Goal: Task Accomplishment & Management: Use online tool/utility

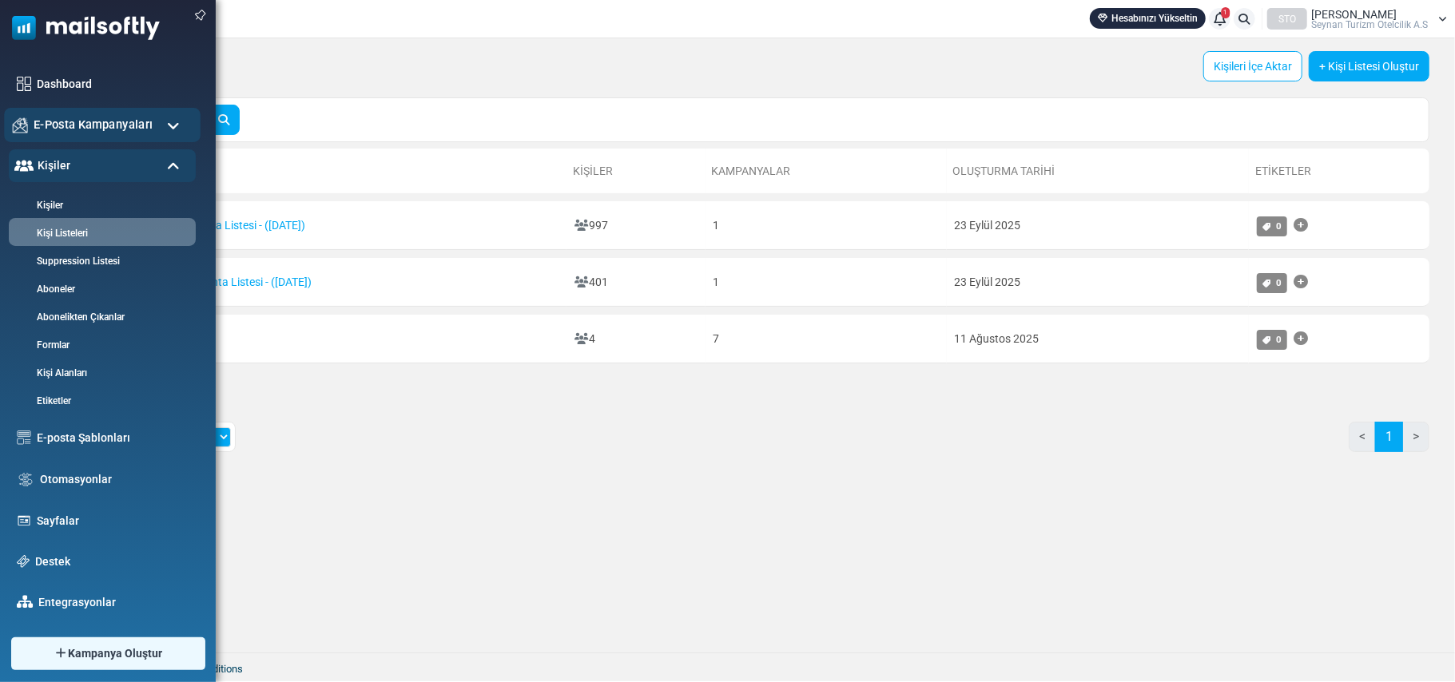
click at [161, 125] on div "E-Posta Kampanyaları" at bounding box center [102, 125] width 197 height 34
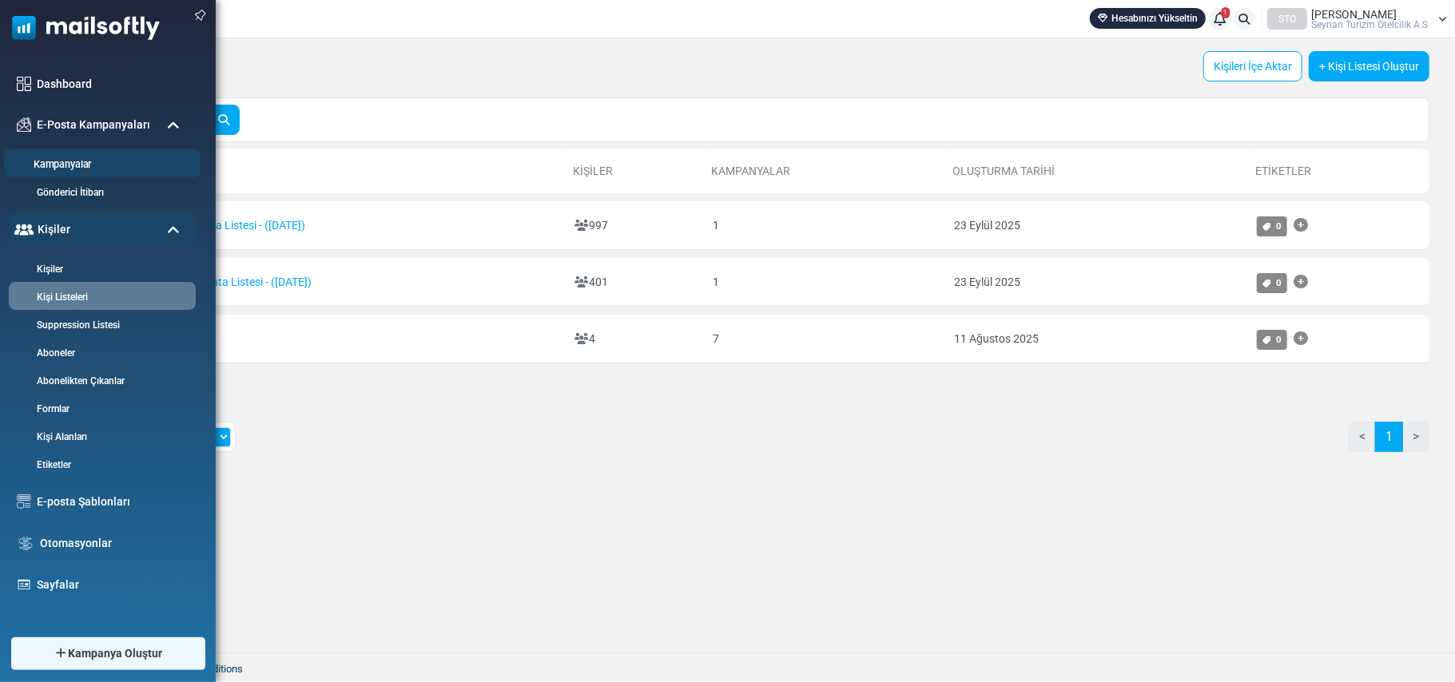
click at [81, 163] on link "Kampanyalar" at bounding box center [100, 164] width 192 height 15
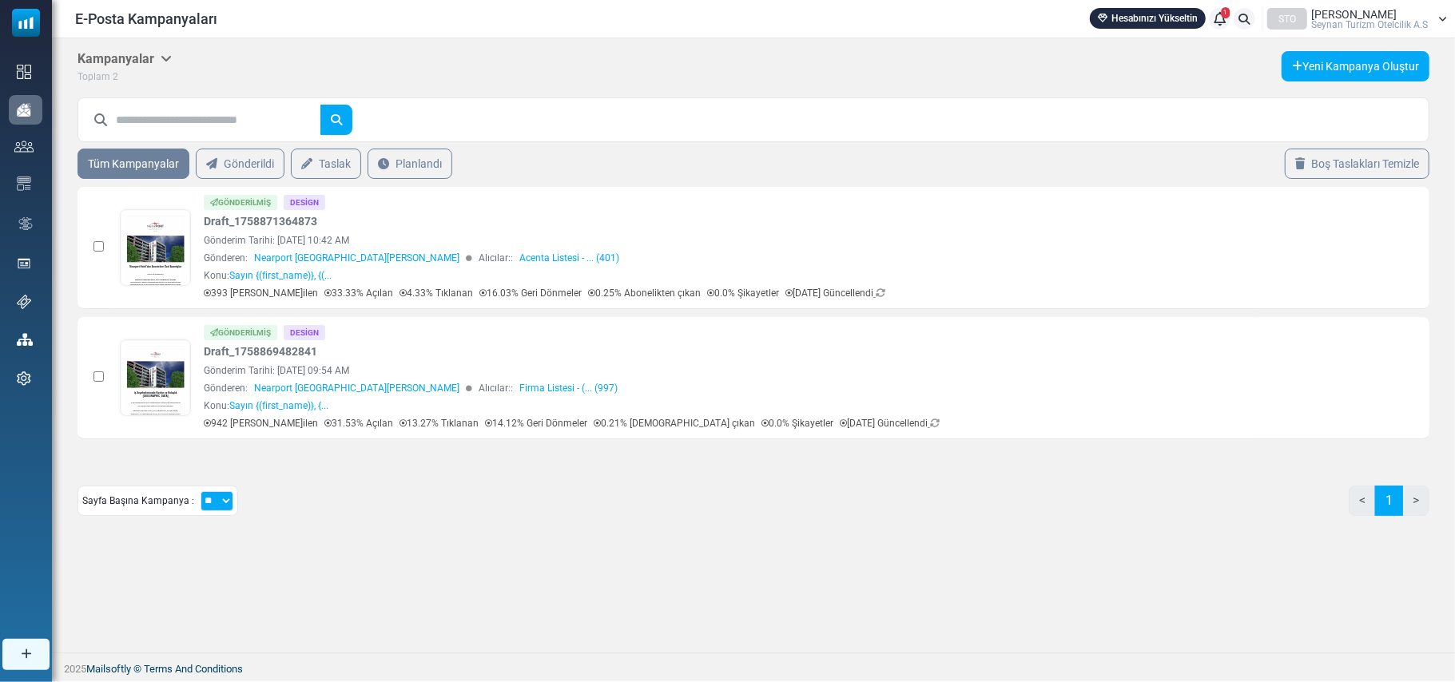
click at [1318, 240] on div at bounding box center [1316, 238] width 10 height 5
click at [1313, 248] on icon "İstatistikleri Gör" at bounding box center [1317, 246] width 13 height 13
click at [1307, 377] on td "İstatistikleri Gör Kopyala Düzenle Arşivden Çıkar Sil" at bounding box center [1343, 378] width 172 height 122
click at [1320, 375] on icon "İstatistikleri Gör" at bounding box center [1317, 377] width 13 height 13
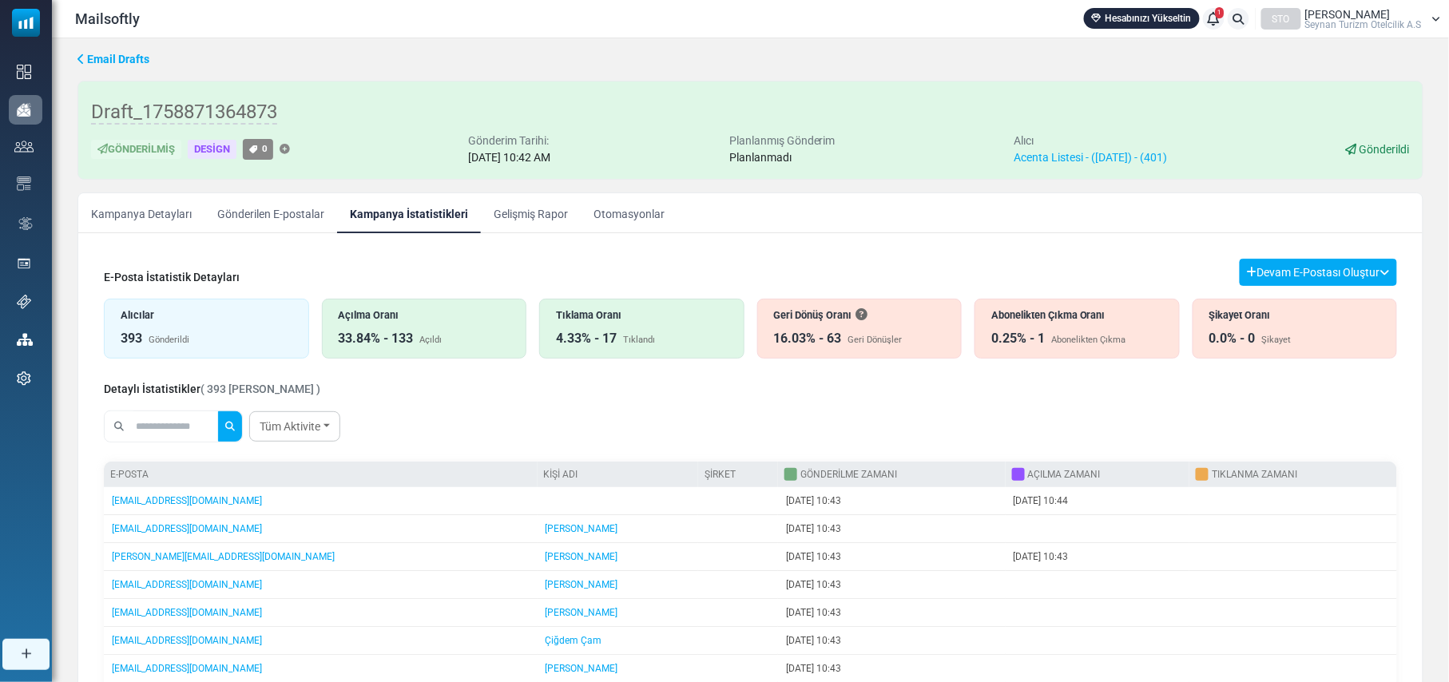
click at [435, 333] on div "33.84% - 133 Açıldı" at bounding box center [425, 338] width 172 height 19
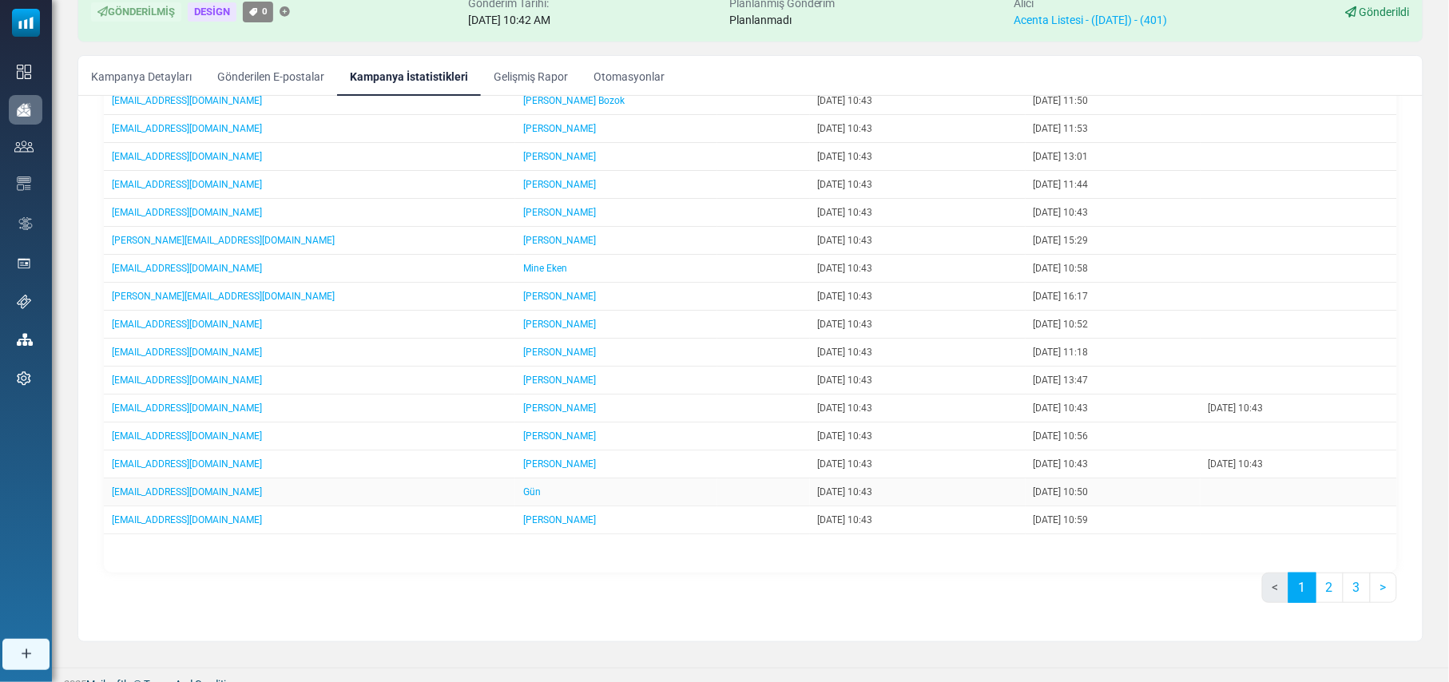
scroll to position [153, 0]
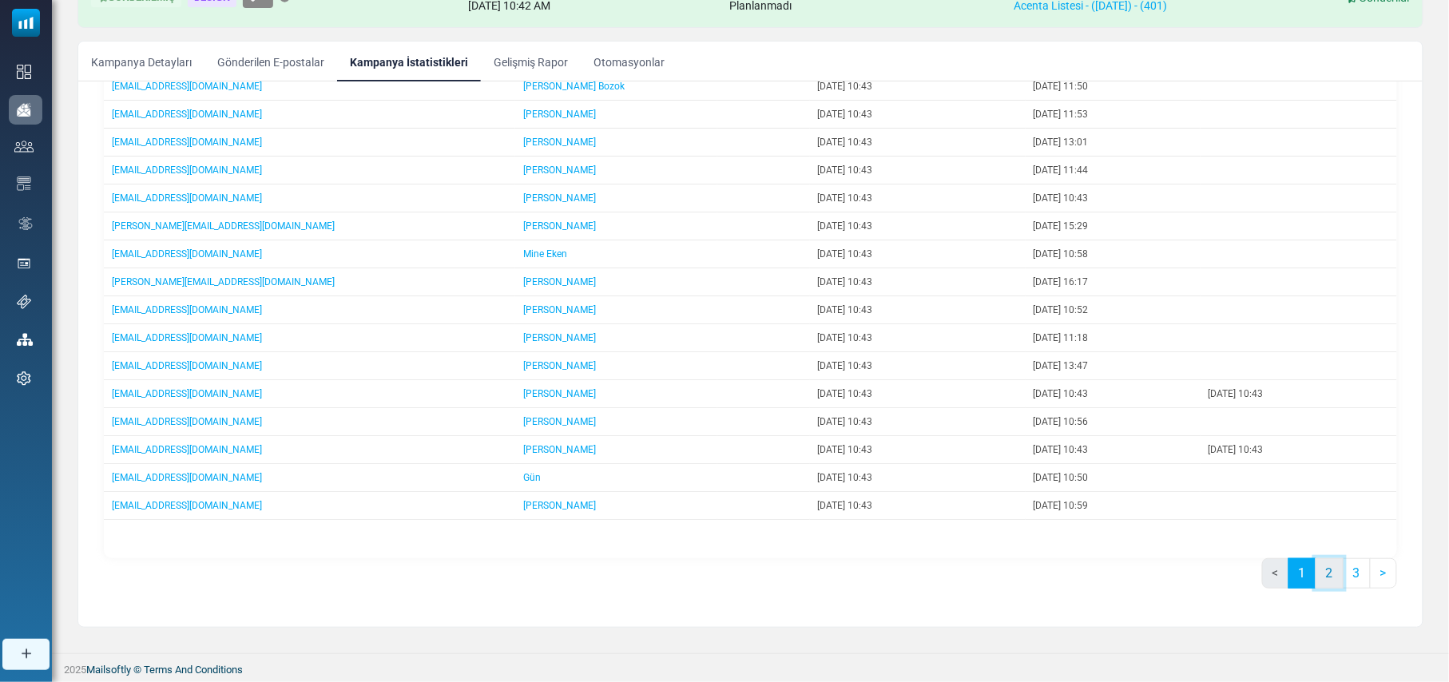
click at [1323, 572] on link "2" at bounding box center [1330, 573] width 28 height 30
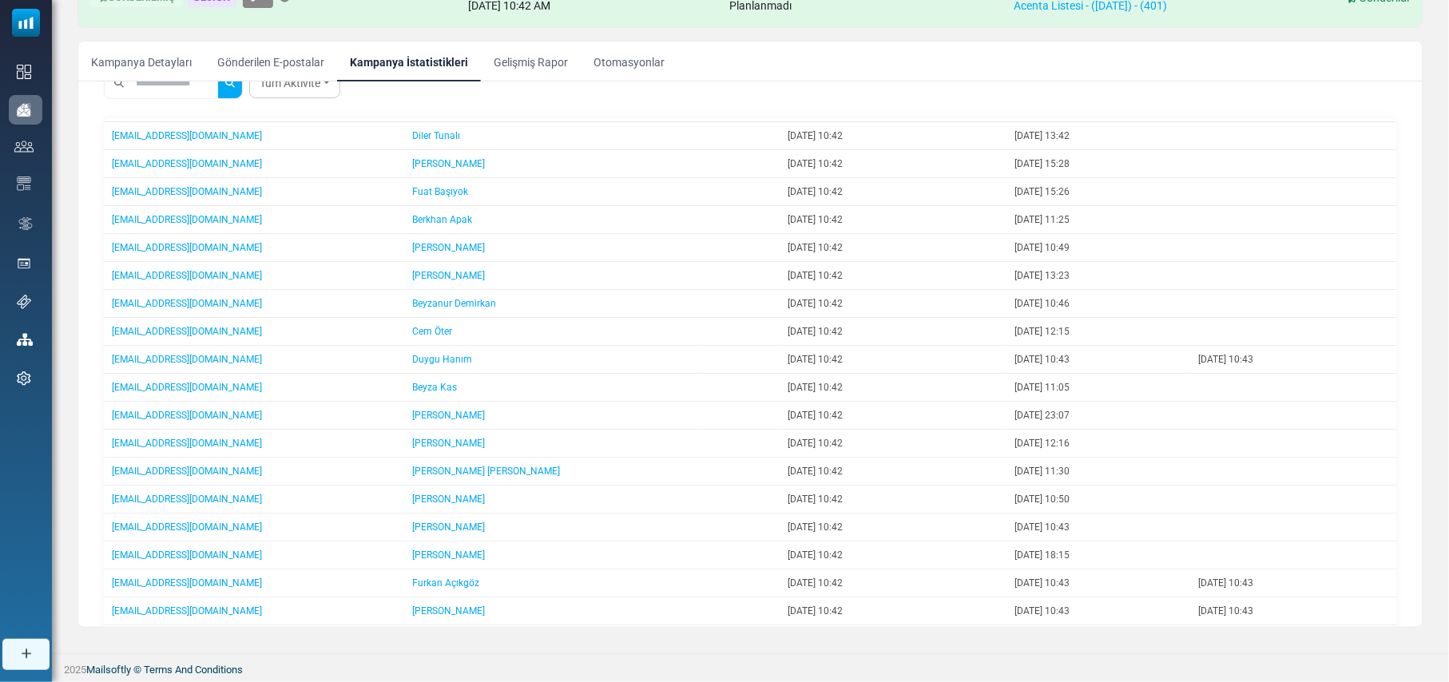
scroll to position [298, 0]
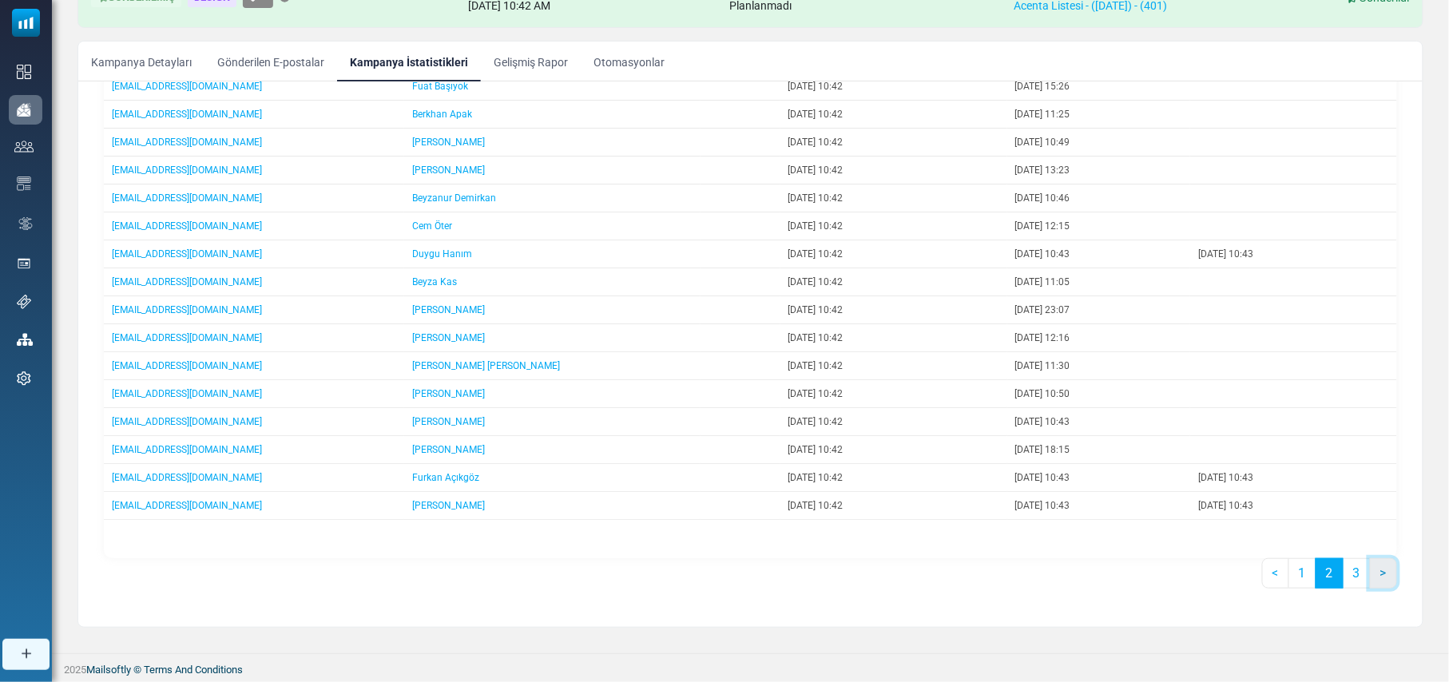
drag, startPoint x: 1369, startPoint y: 578, endPoint x: 1360, endPoint y: 577, distance: 8.9
click at [1370, 578] on link ">" at bounding box center [1383, 573] width 27 height 30
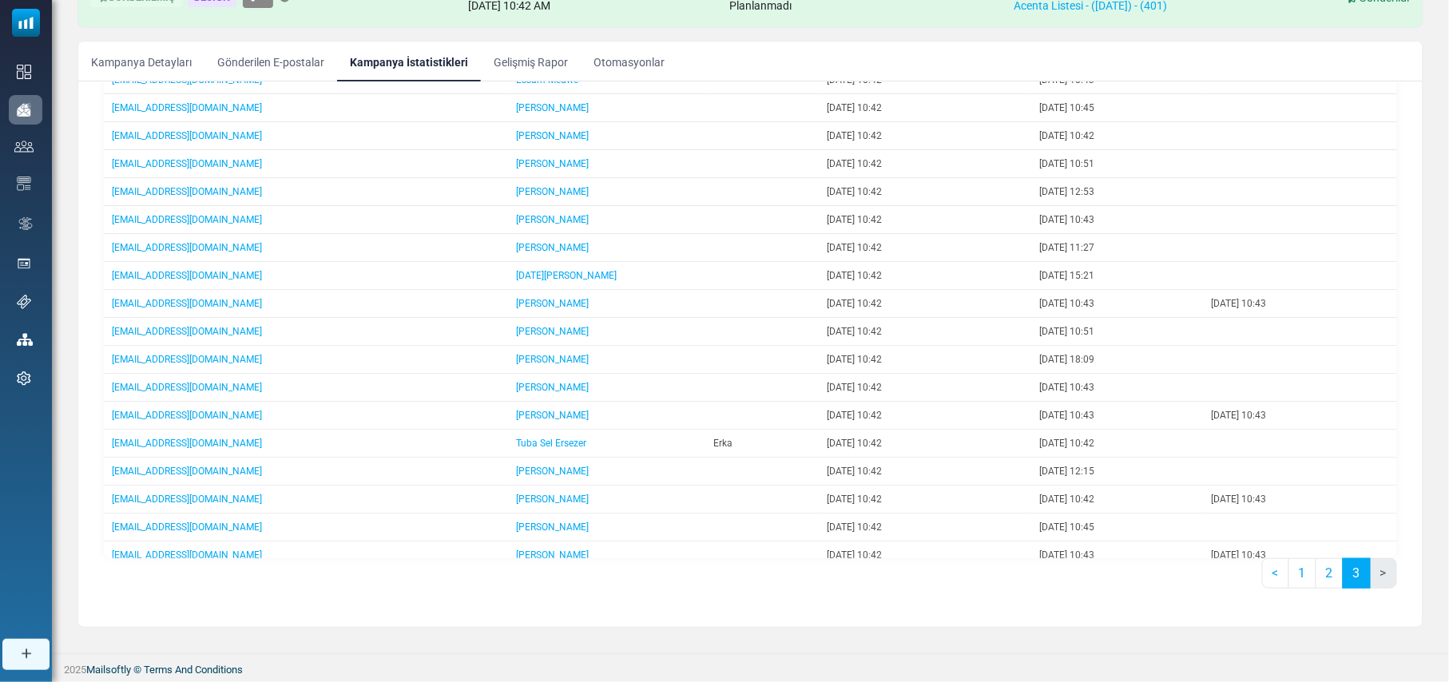
click at [1385, 570] on li ">" at bounding box center [1384, 573] width 26 height 30
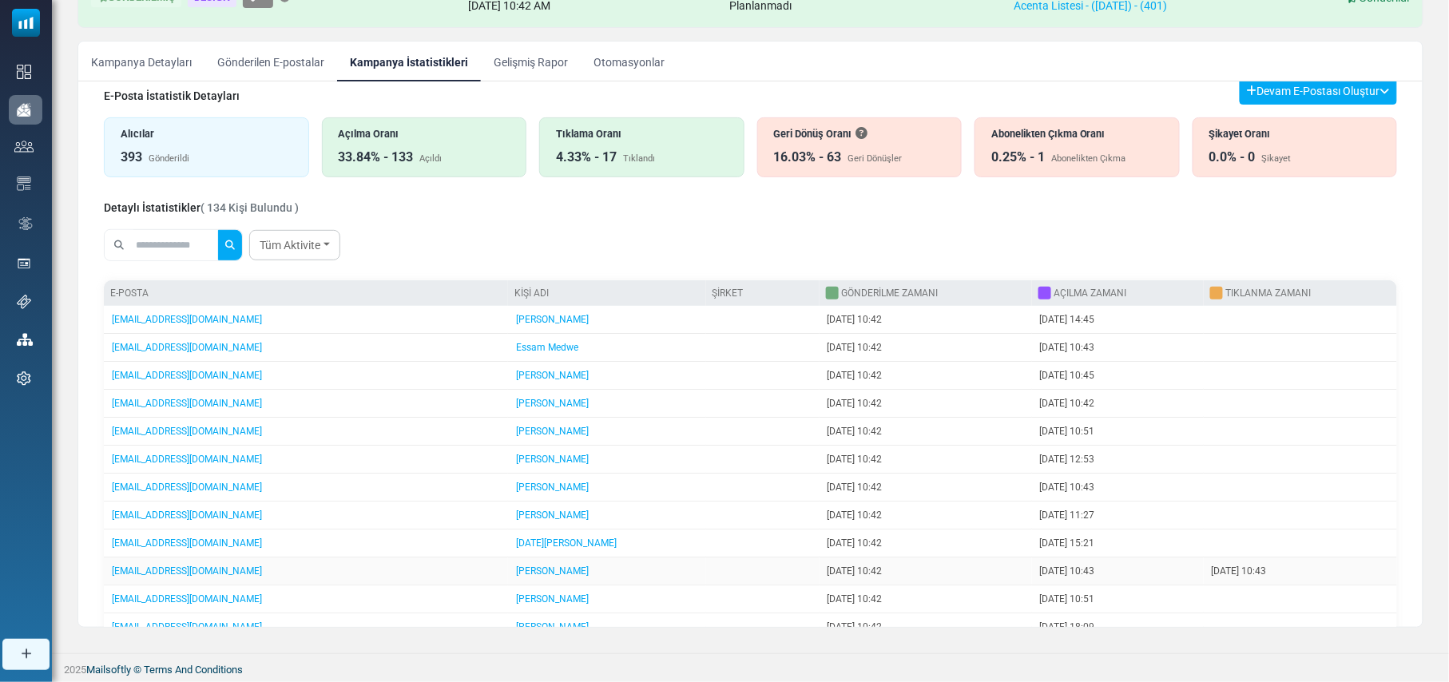
scroll to position [0, 0]
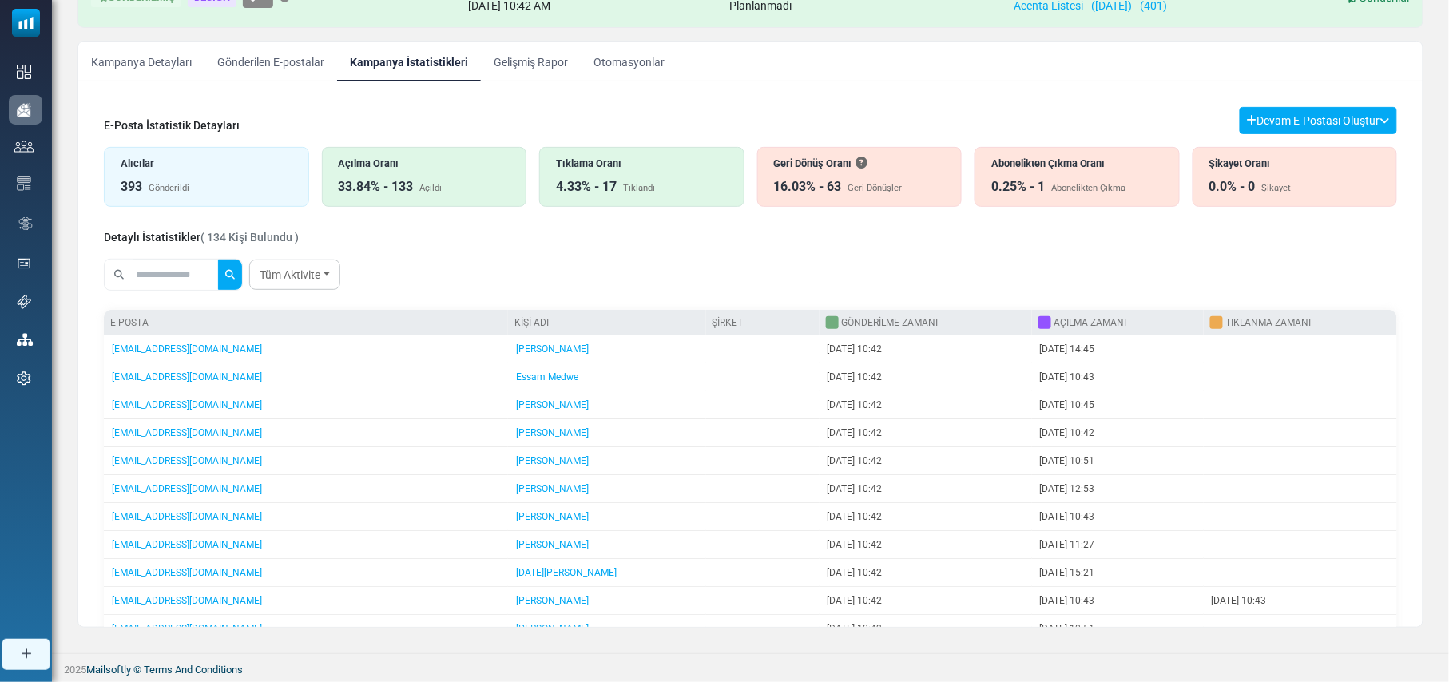
click at [628, 182] on div "Tıklandı" at bounding box center [639, 189] width 32 height 14
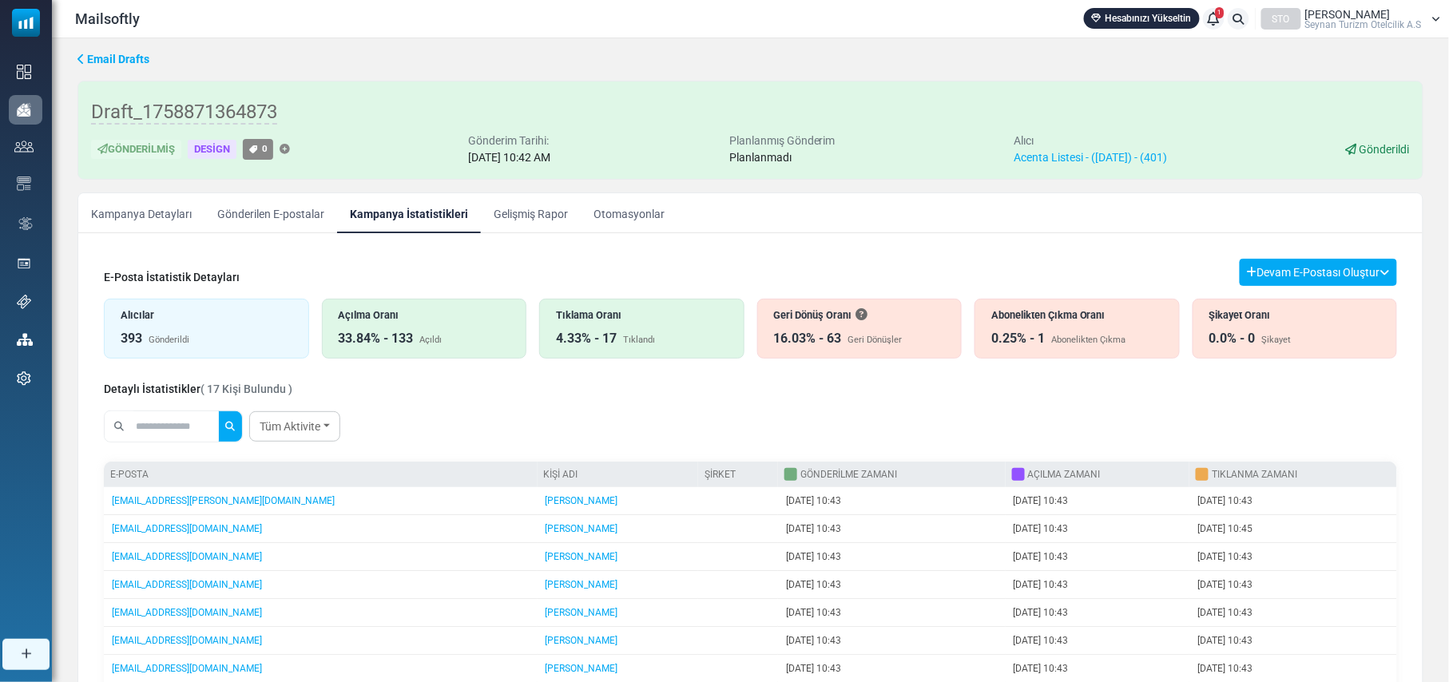
click at [181, 429] on input "text" at bounding box center [176, 426] width 86 height 30
click at [218, 411] on button "submit" at bounding box center [230, 426] width 24 height 30
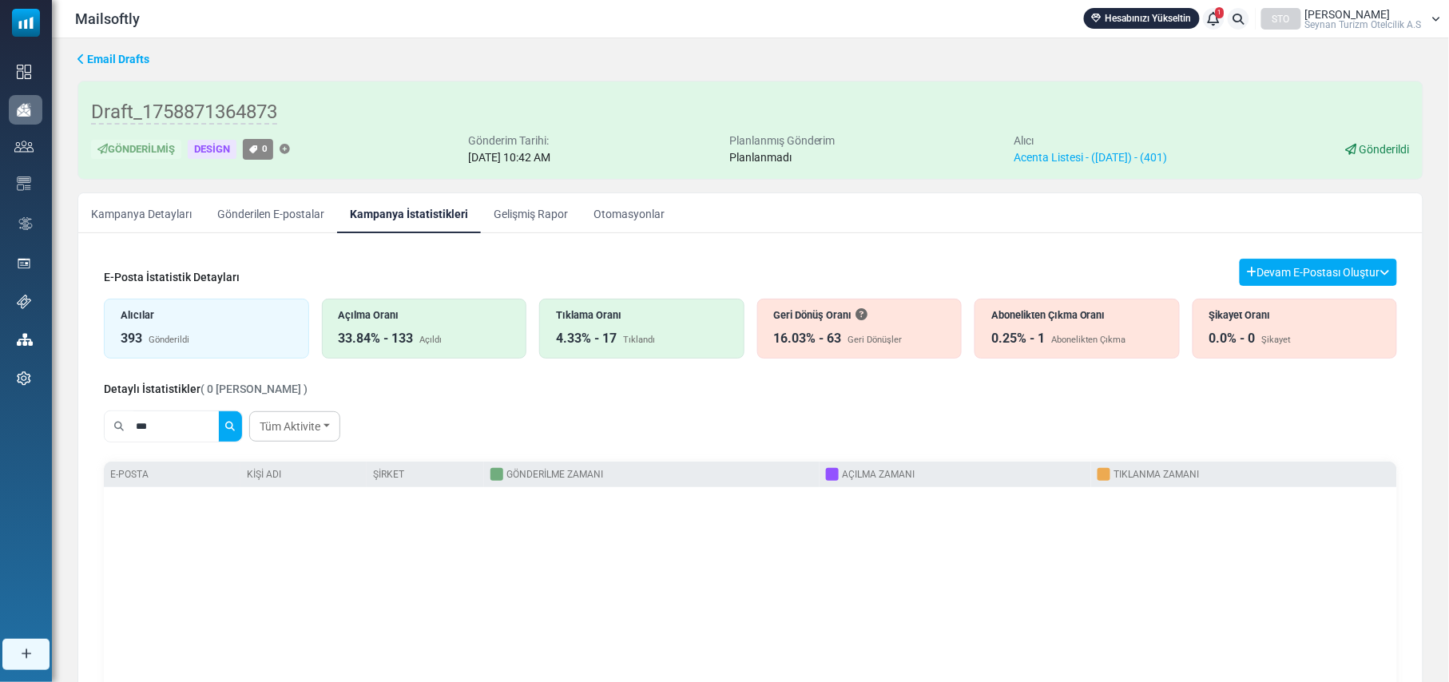
click at [182, 417] on input "***" at bounding box center [176, 426] width 86 height 30
click at [182, 419] on input "***" at bounding box center [176, 426] width 86 height 30
click at [218, 411] on button "submit" at bounding box center [230, 426] width 24 height 30
click at [415, 320] on div "Açılma Oranı" at bounding box center [425, 315] width 172 height 15
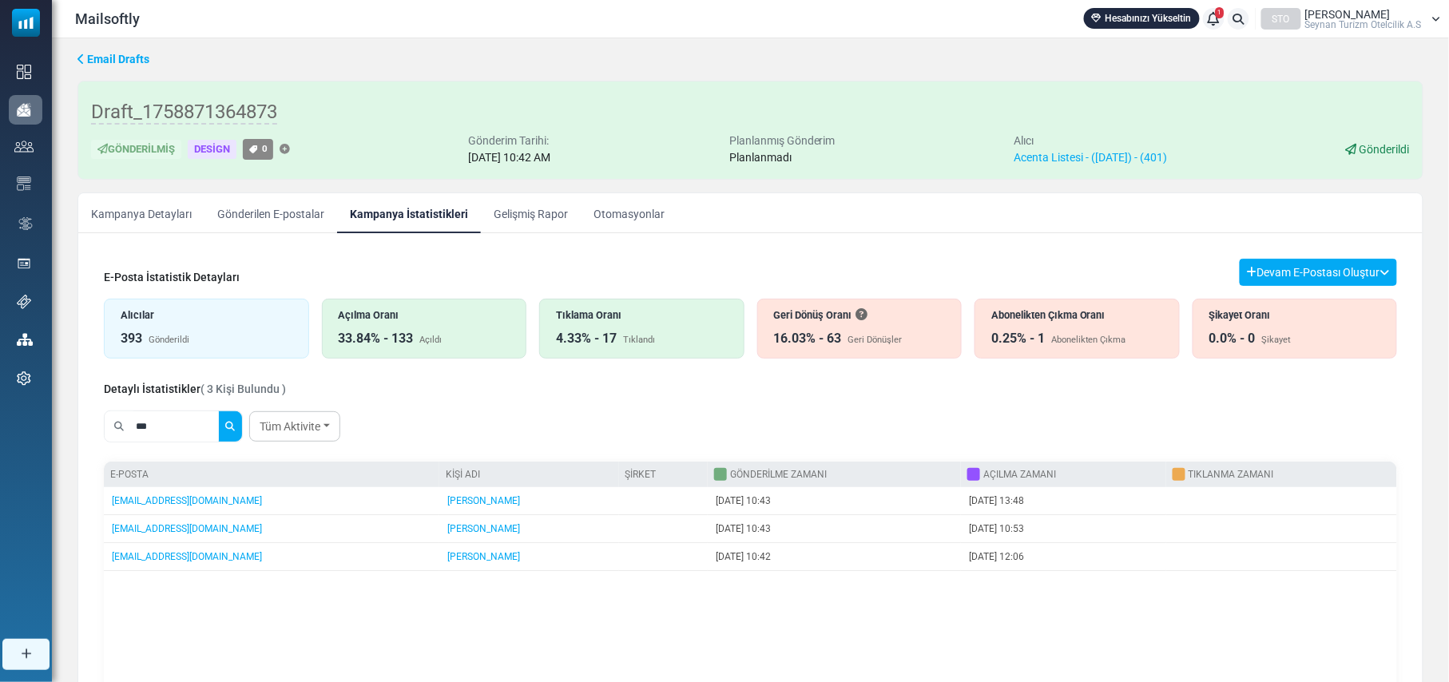
drag, startPoint x: 180, startPoint y: 430, endPoint x: 99, endPoint y: 426, distance: 80.8
click at [99, 426] on div "E-Posta İstatistik Detayları Devam E-Postası Oluştur Filtre Sonucundan Bir List…" at bounding box center [750, 552] width 1319 height 613
click at [218, 411] on button "submit" at bounding box center [230, 426] width 24 height 30
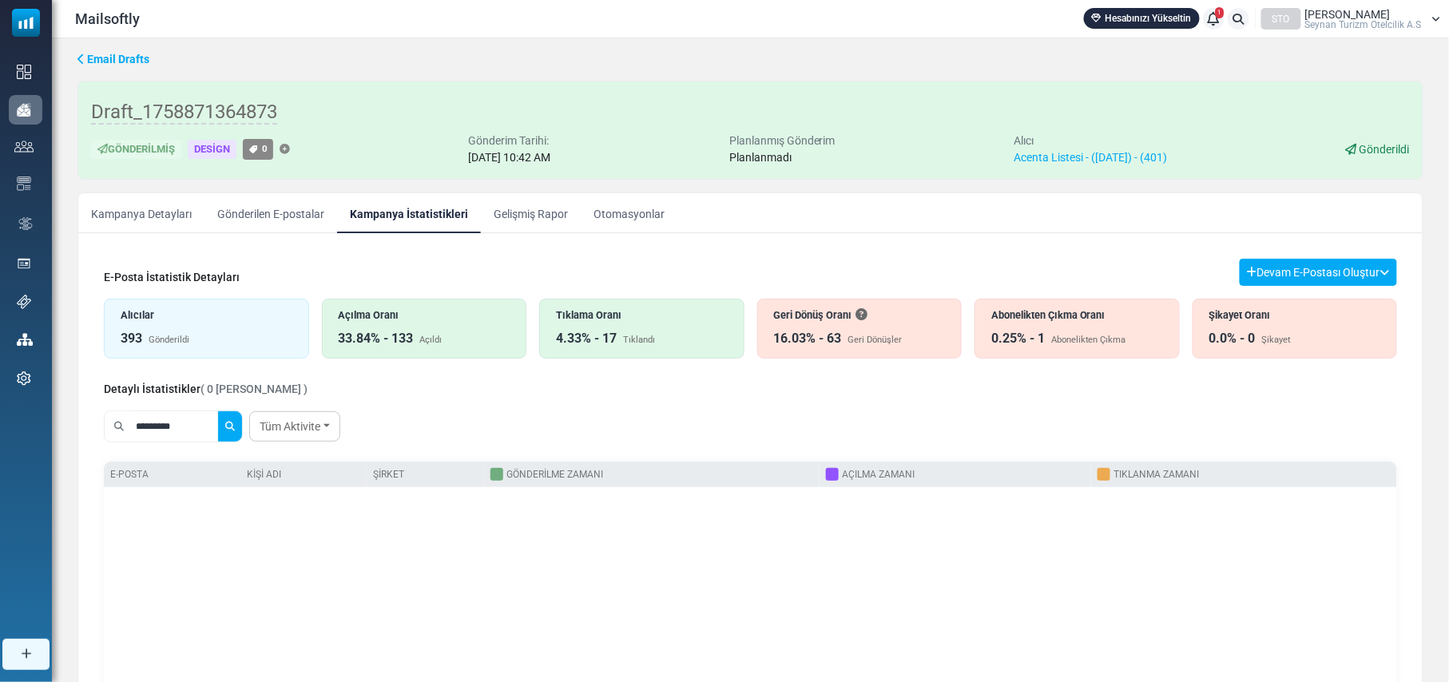
click at [168, 330] on div "Alıcılar 393 Gönderildi" at bounding box center [206, 329] width 205 height 60
click at [190, 425] on input "*********" at bounding box center [176, 426] width 86 height 30
click at [218, 411] on button "submit" at bounding box center [230, 426] width 24 height 30
click at [193, 422] on input "*********" at bounding box center [176, 426] width 86 height 30
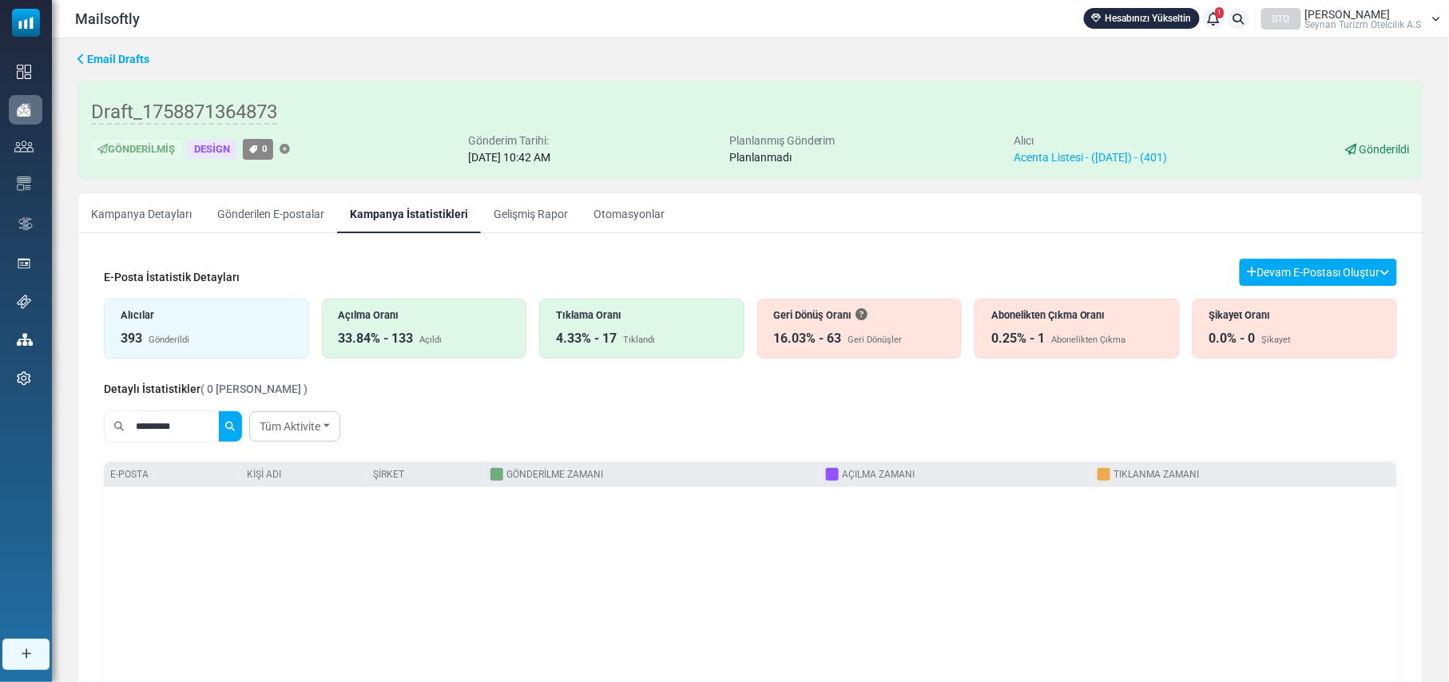
click at [193, 422] on input "*********" at bounding box center [176, 426] width 86 height 30
type input "********"
click at [218, 411] on button "submit" at bounding box center [230, 426] width 24 height 30
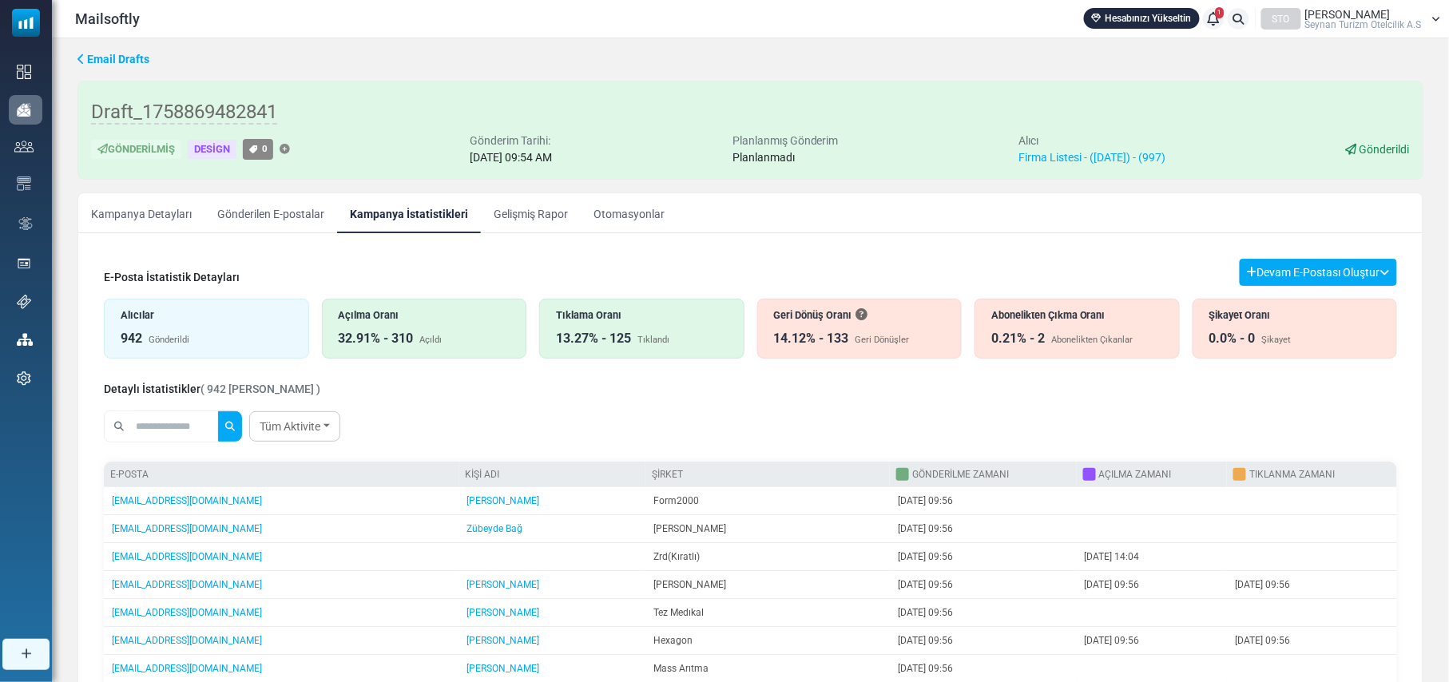
click at [417, 334] on div "32.91% - 310 Açıldı" at bounding box center [425, 338] width 172 height 19
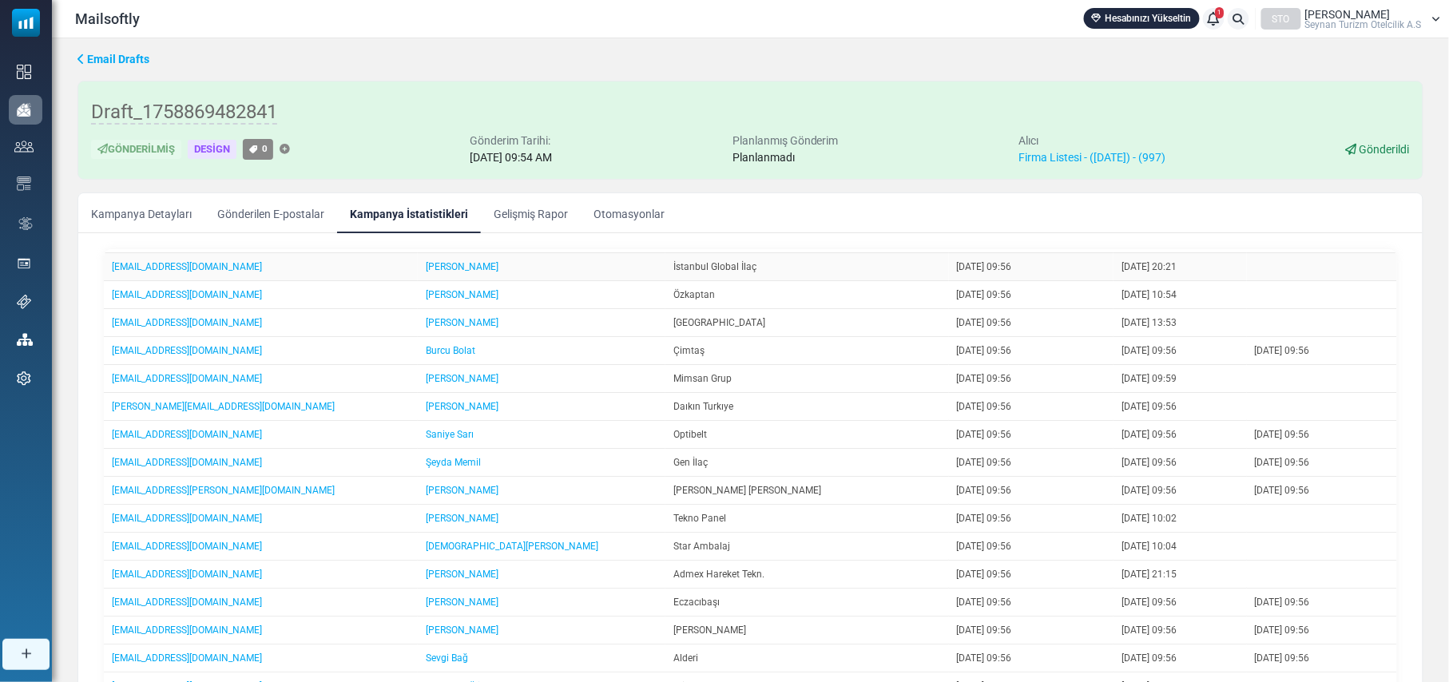
scroll to position [639, 0]
click at [166, 216] on link "Kampanya Detayları" at bounding box center [141, 213] width 126 height 40
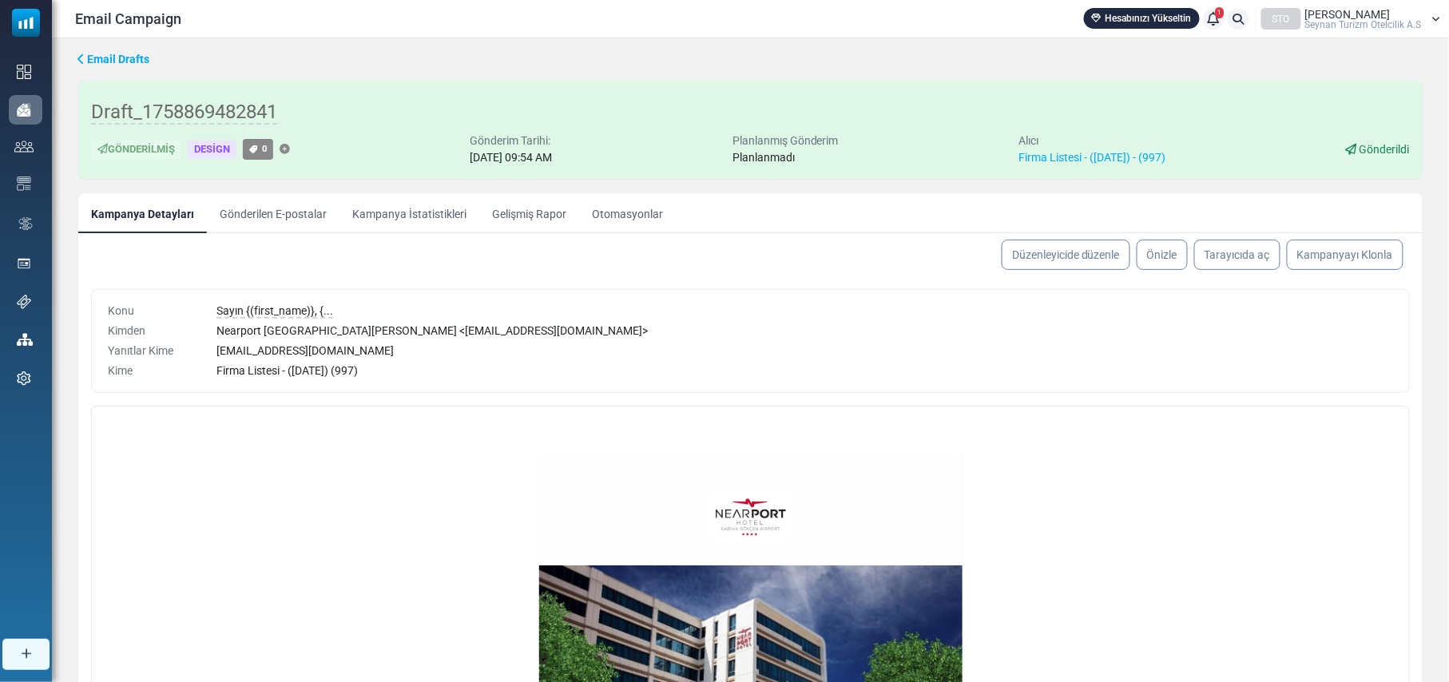
click at [286, 213] on link "Gönderilen E-postalar" at bounding box center [273, 213] width 133 height 40
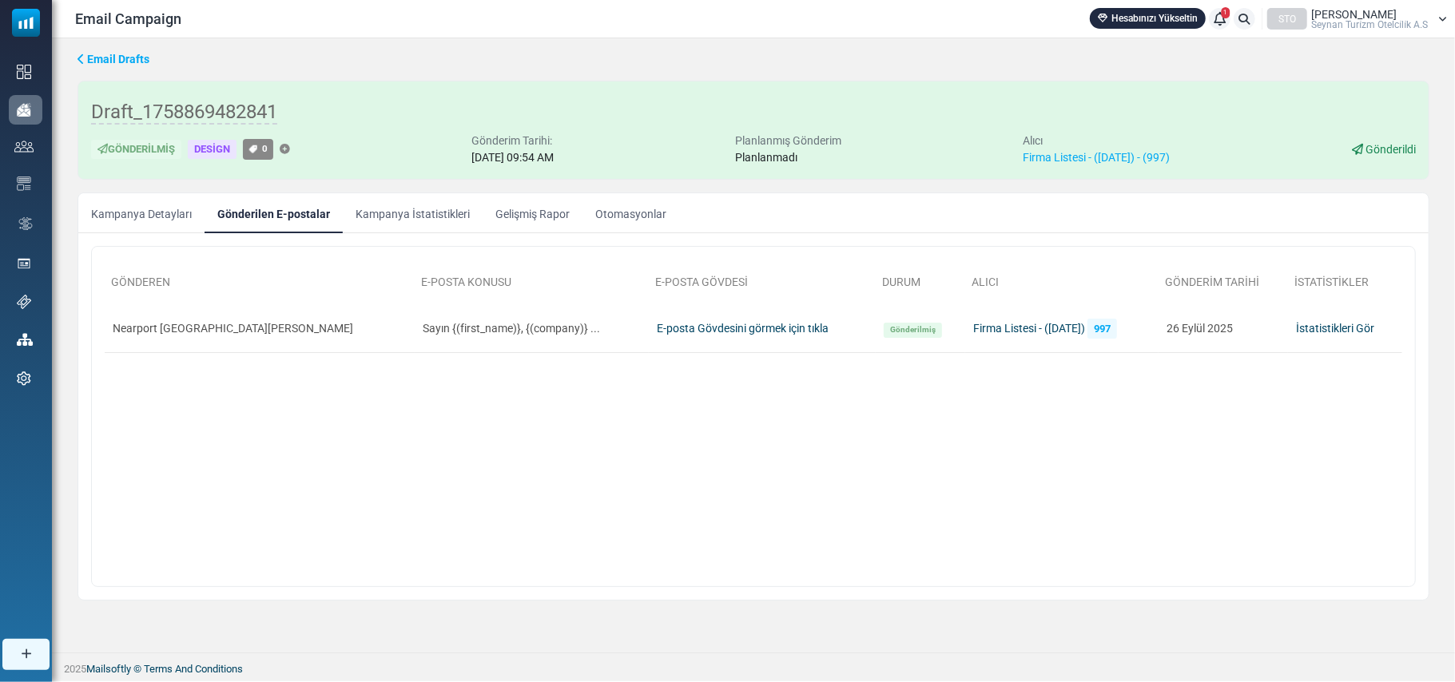
click at [394, 219] on link "Kampanya İstatistikleri" at bounding box center [413, 213] width 140 height 40
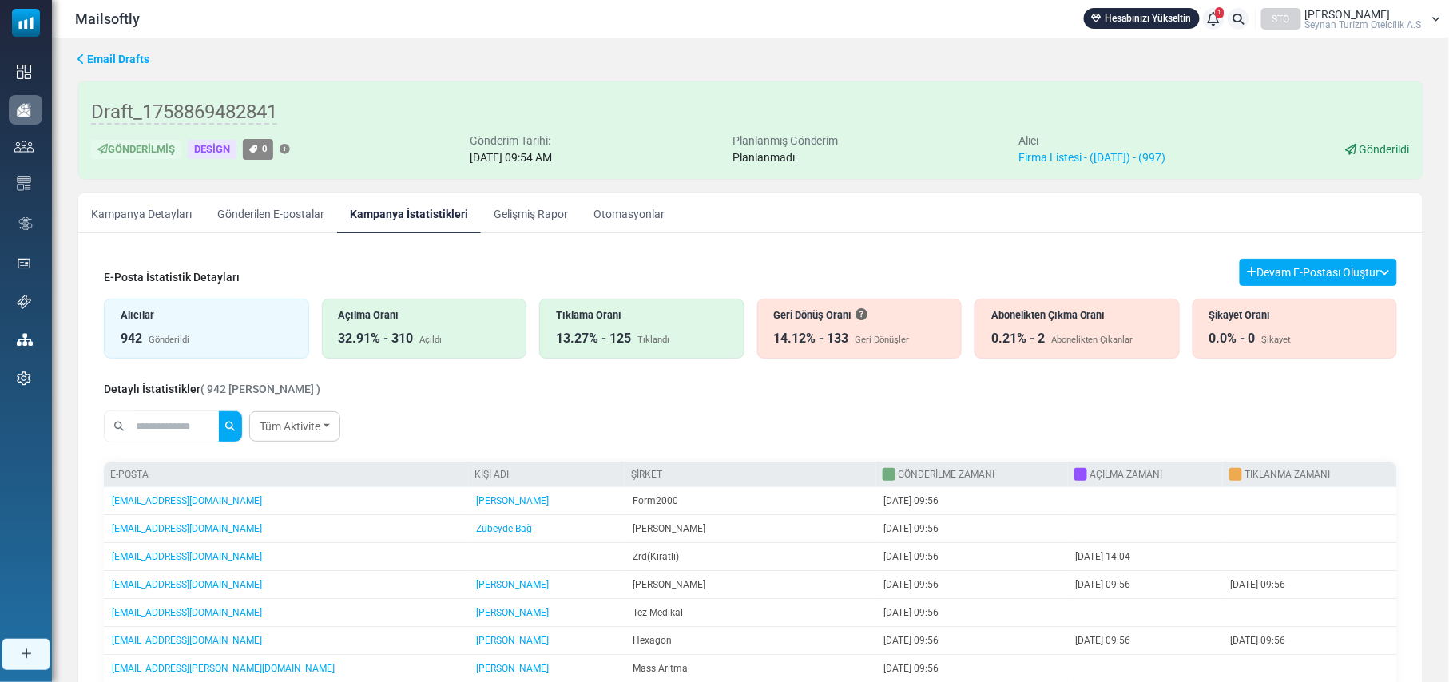
click at [166, 433] on input "text" at bounding box center [176, 426] width 86 height 30
type input "*********"
click at [218, 411] on button "submit" at bounding box center [230, 426] width 24 height 30
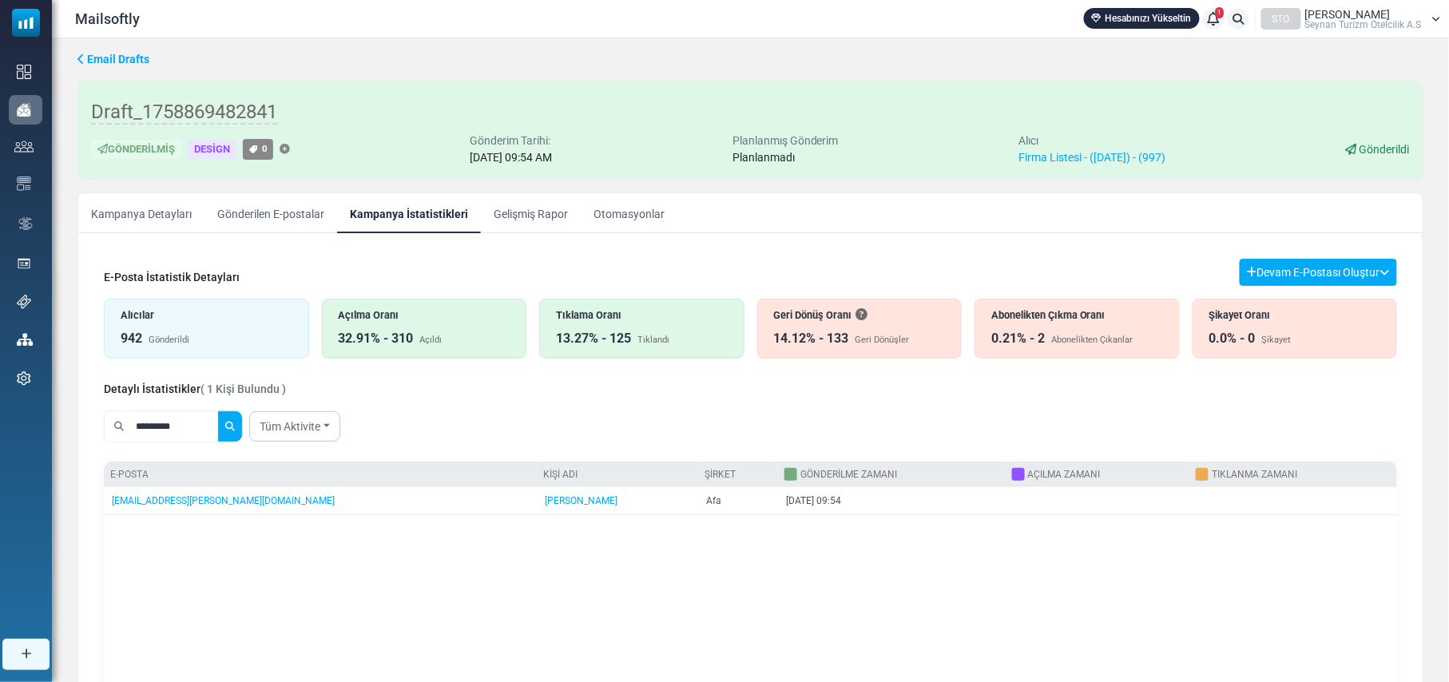
click at [877, 345] on div "Geri Dönüşler" at bounding box center [883, 341] width 54 height 14
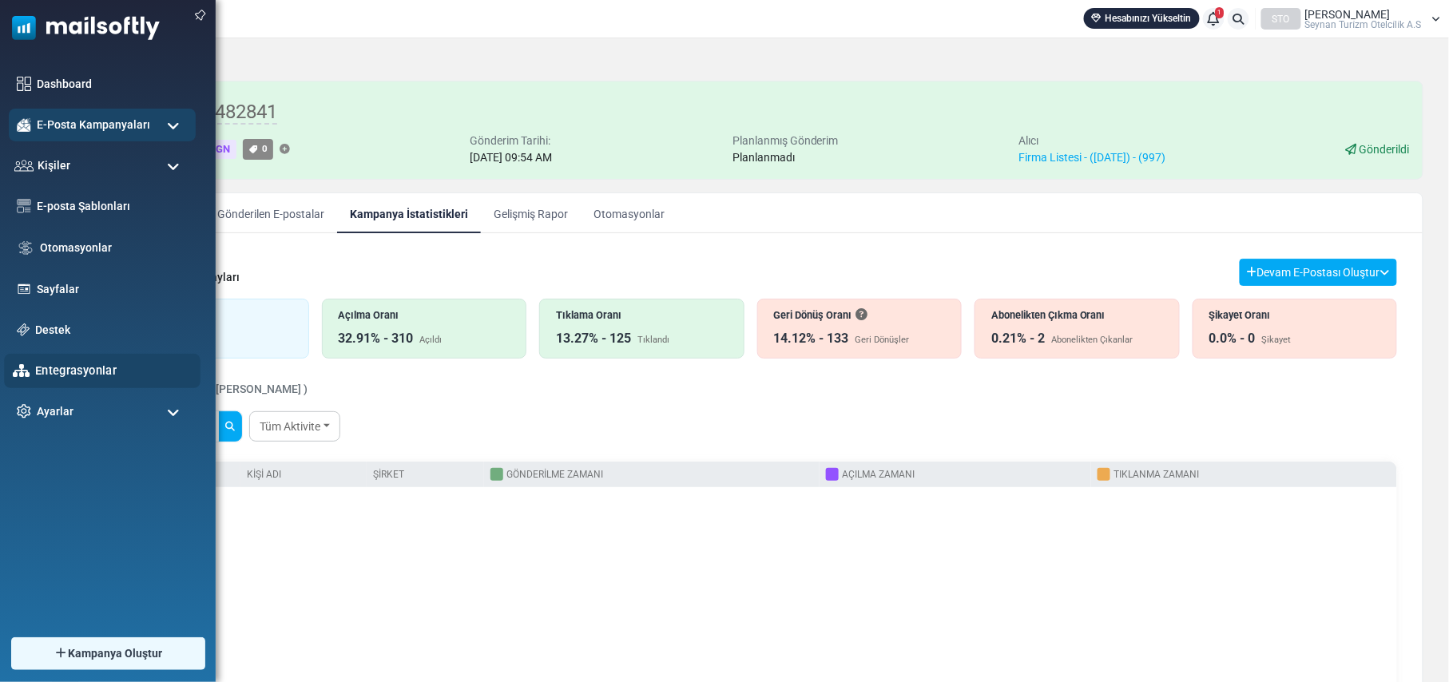
drag, startPoint x: 190, startPoint y: 428, endPoint x: 50, endPoint y: 423, distance: 140.7
click at [50, 423] on body "Mailsoftly Hesabınızı Yükseltin 1 Bildirimler STO [PERSON_NAME]zm Otelci̇li̇k A…" at bounding box center [724, 417] width 1449 height 834
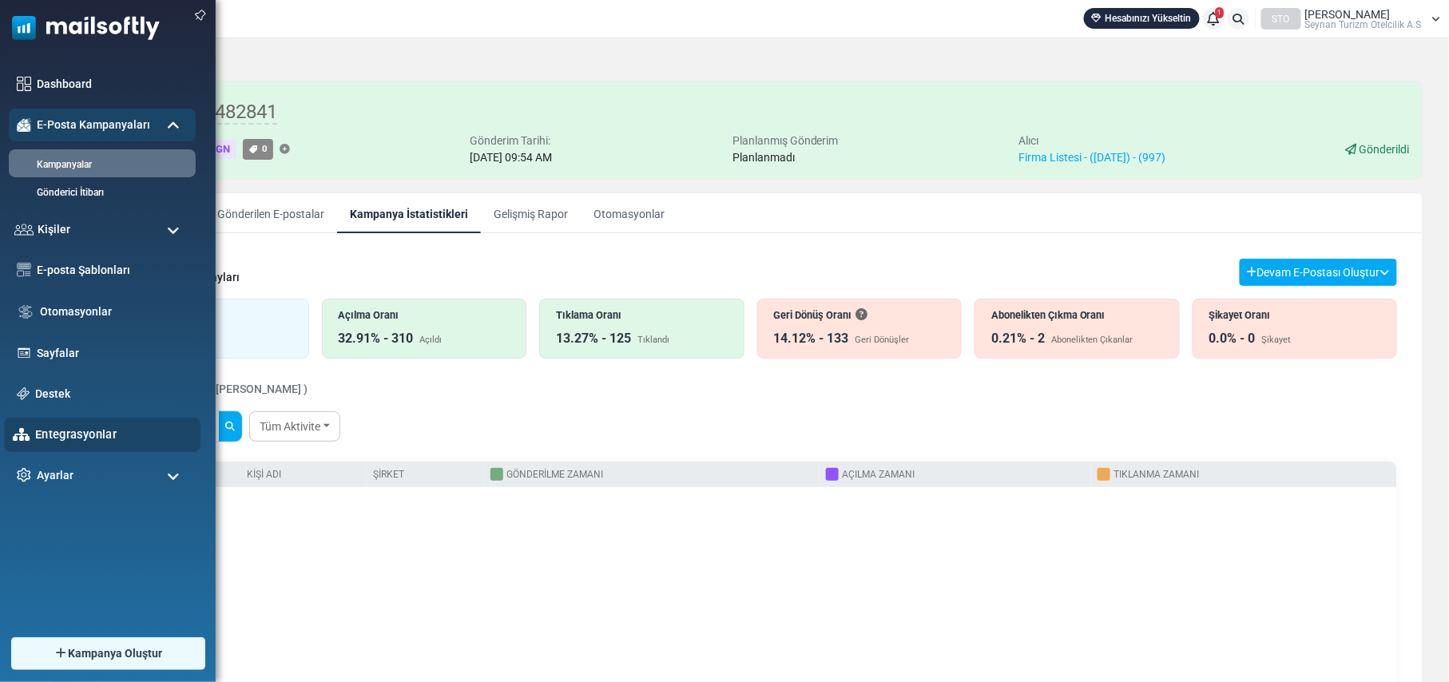
click at [218, 411] on button "submit" at bounding box center [230, 426] width 24 height 30
